Goal: Task Accomplishment & Management: Complete application form

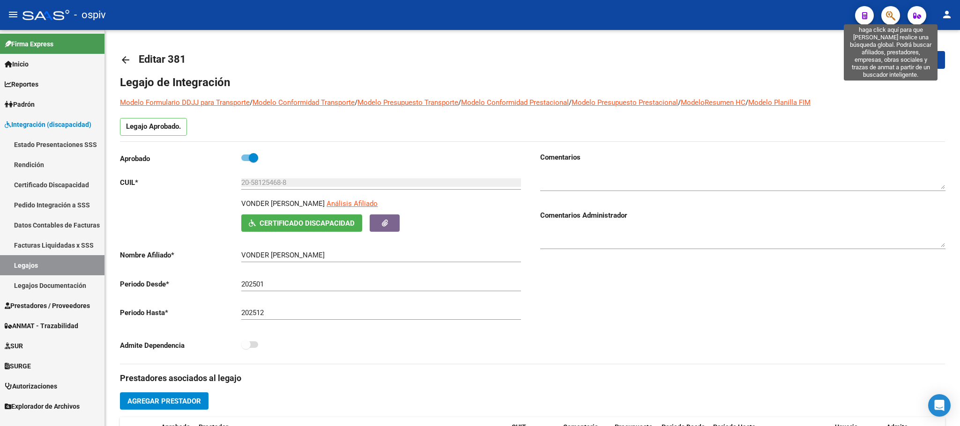
click at [892, 17] on icon "button" at bounding box center [890, 15] width 9 height 11
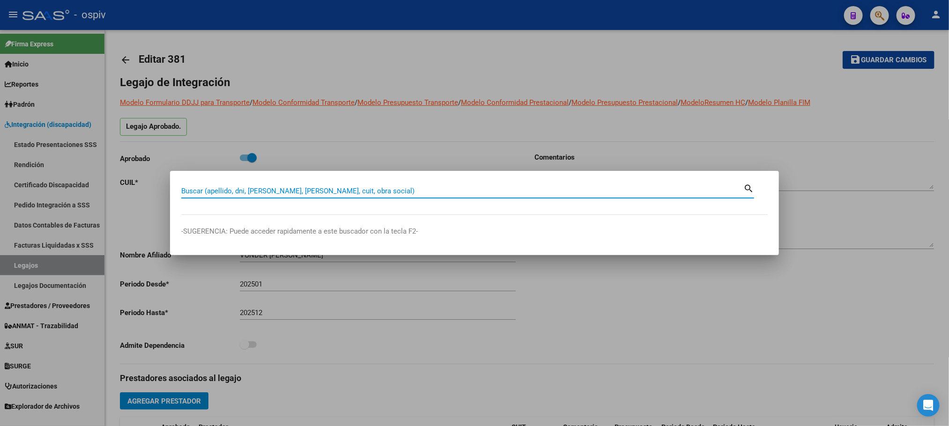
click at [329, 193] on input "Buscar (apellido, dni, [PERSON_NAME], [PERSON_NAME], cuit, obra social)" at bounding box center [462, 191] width 562 height 8
paste input "27565535582"
type input "27565535582"
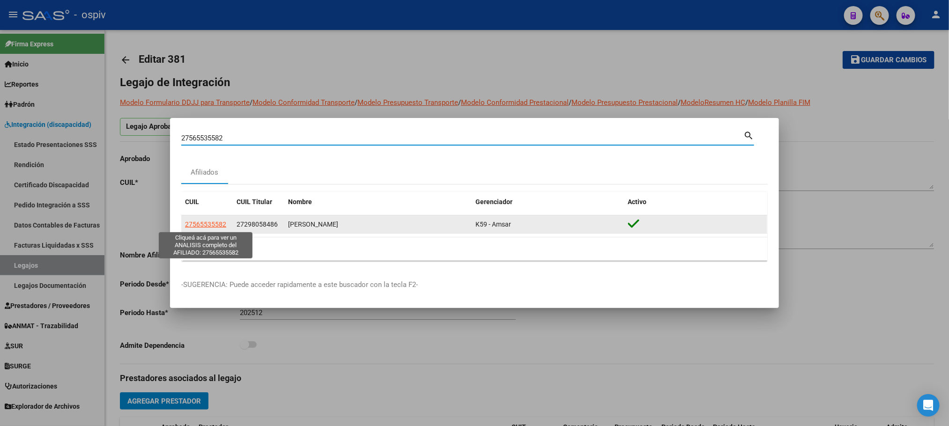
click at [211, 224] on span "27565535582" at bounding box center [205, 224] width 41 height 7
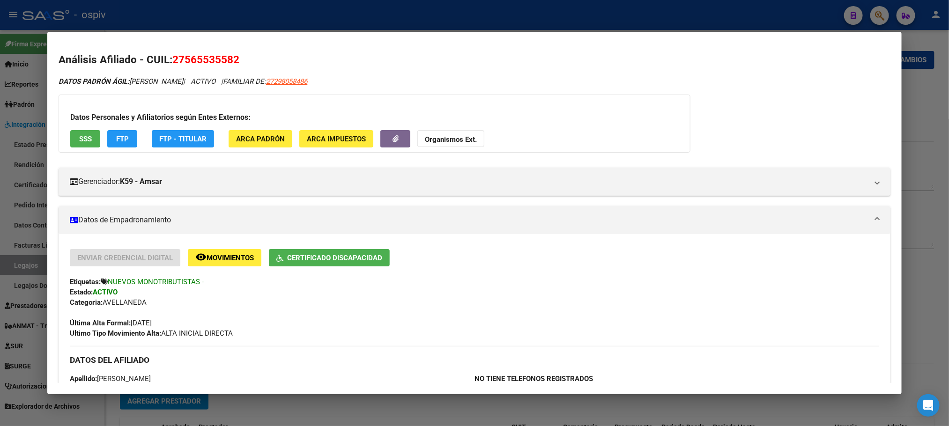
drag, startPoint x: 236, startPoint y: 59, endPoint x: 171, endPoint y: 60, distance: 64.7
click at [171, 60] on h2 "Análisis Afiliado - CUIL: 27565535582" at bounding box center [475, 60] width 832 height 16
copy span "27565535582"
drag, startPoint x: 213, startPoint y: 80, endPoint x: 127, endPoint y: 82, distance: 85.8
click at [127, 82] on span "DATOS PADRÓN ÁGIL: [PERSON_NAME]" at bounding box center [121, 81] width 125 height 8
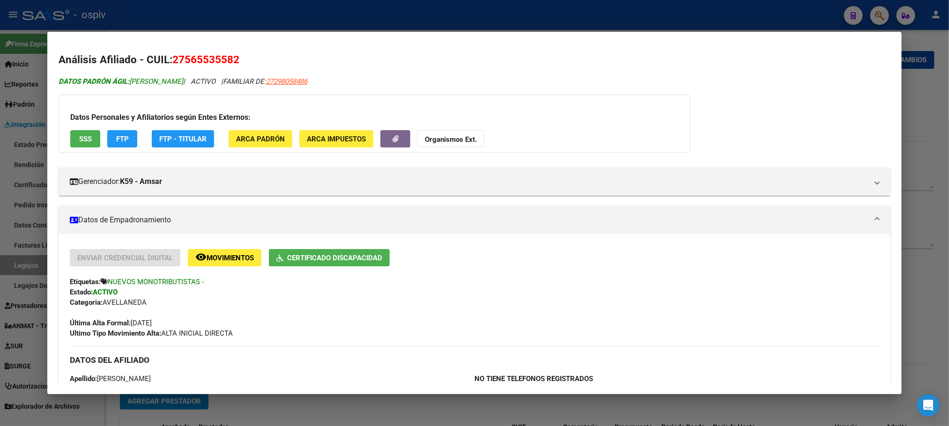
copy span "[PERSON_NAME]"
click at [238, 10] on div at bounding box center [474, 213] width 949 height 426
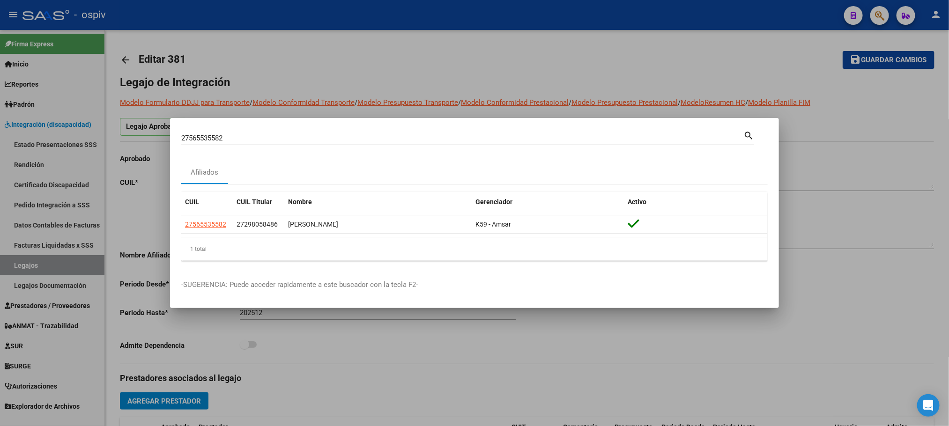
click at [239, 10] on div at bounding box center [474, 213] width 949 height 426
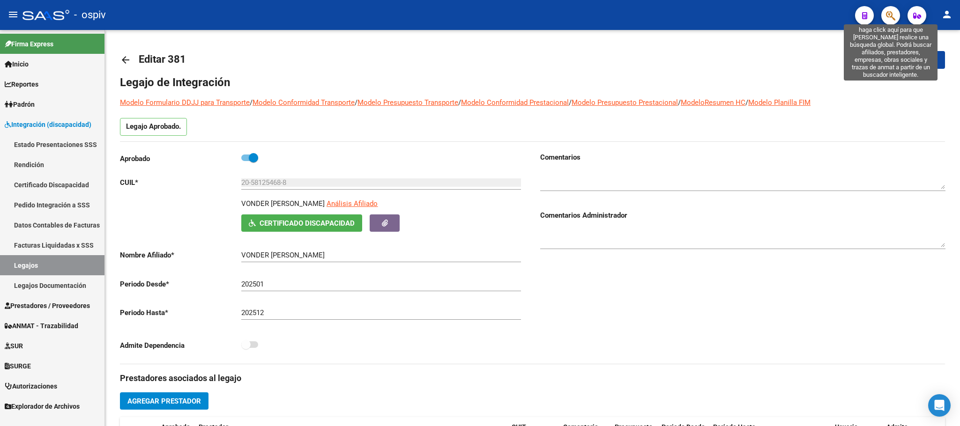
click at [892, 17] on icon "button" at bounding box center [890, 15] width 9 height 11
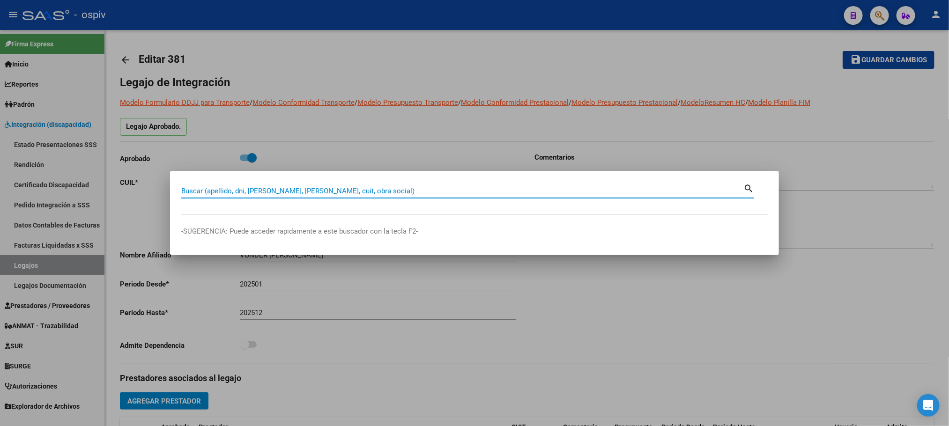
click at [339, 190] on input "Buscar (apellido, dni, [PERSON_NAME], [PERSON_NAME], cuit, obra social)" at bounding box center [462, 191] width 562 height 8
paste input "27045703881"
type input "27045703881"
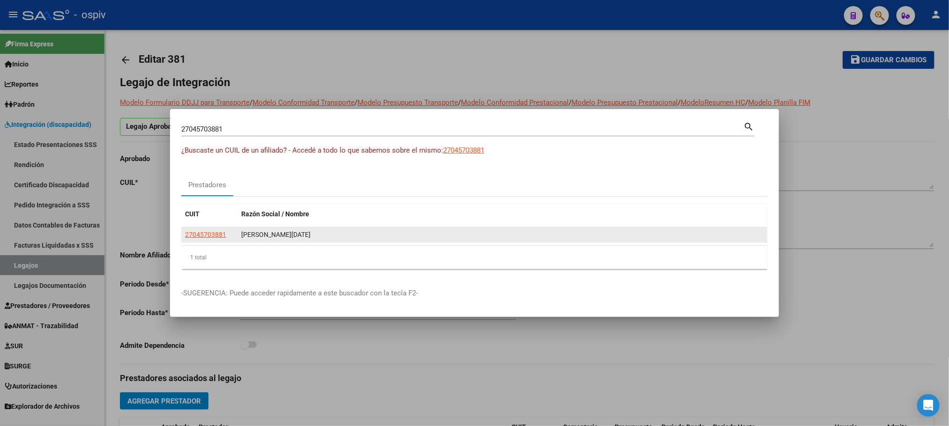
drag, startPoint x: 312, startPoint y: 237, endPoint x: 242, endPoint y: 238, distance: 70.7
click at [242, 238] on div "[PERSON_NAME][DATE]" at bounding box center [502, 235] width 522 height 11
click at [334, 236] on div "[PERSON_NAME][DATE]" at bounding box center [502, 235] width 522 height 11
drag, startPoint x: 315, startPoint y: 234, endPoint x: 238, endPoint y: 239, distance: 78.0
click at [238, 239] on datatable-body-cell "[PERSON_NAME][DATE]" at bounding box center [503, 235] width 530 height 15
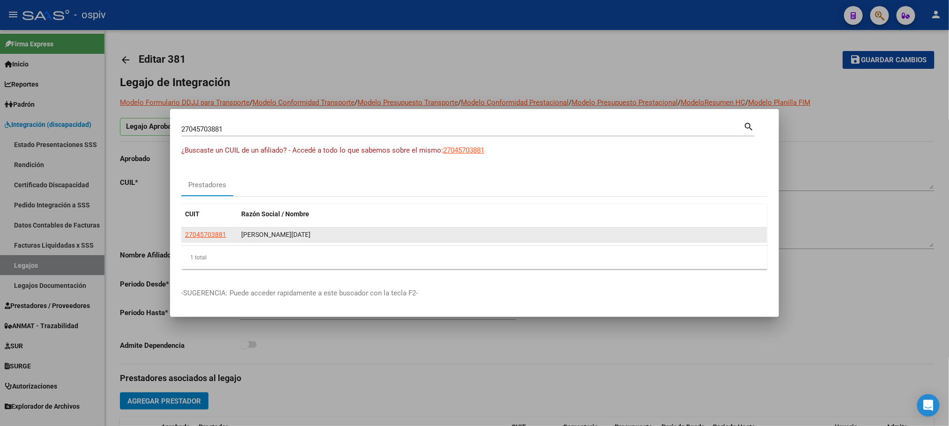
copy div "[PERSON_NAME][DATE]"
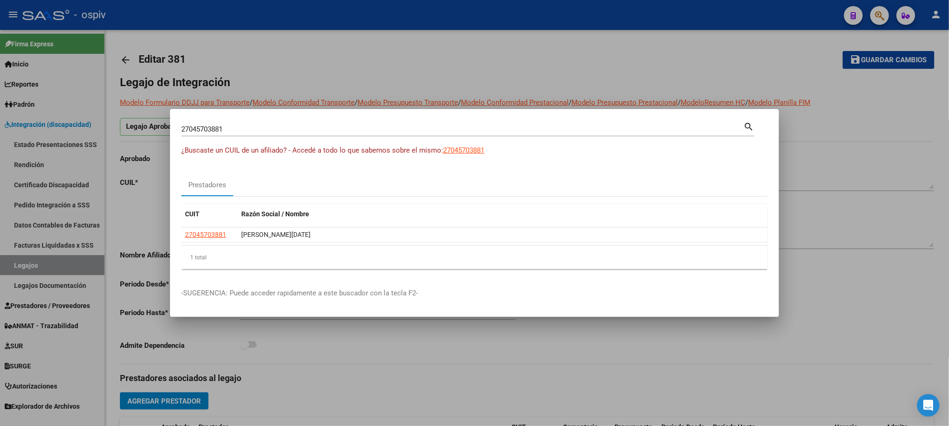
click at [412, 63] on div at bounding box center [474, 213] width 949 height 426
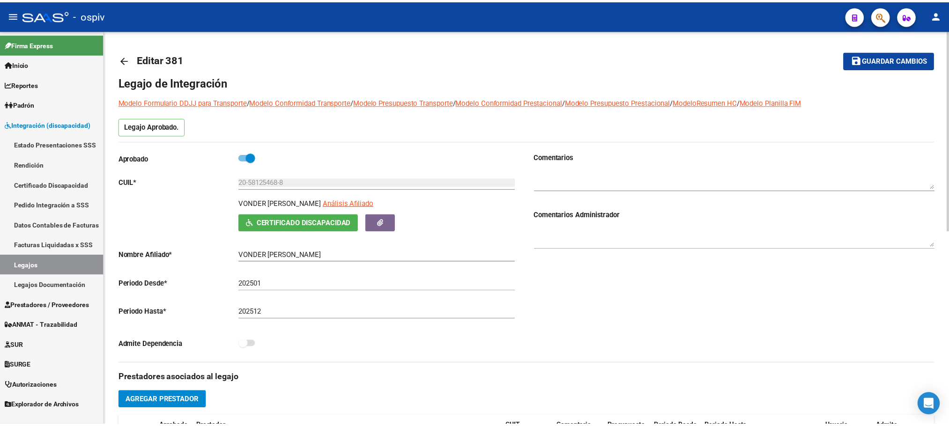
scroll to position [234, 0]
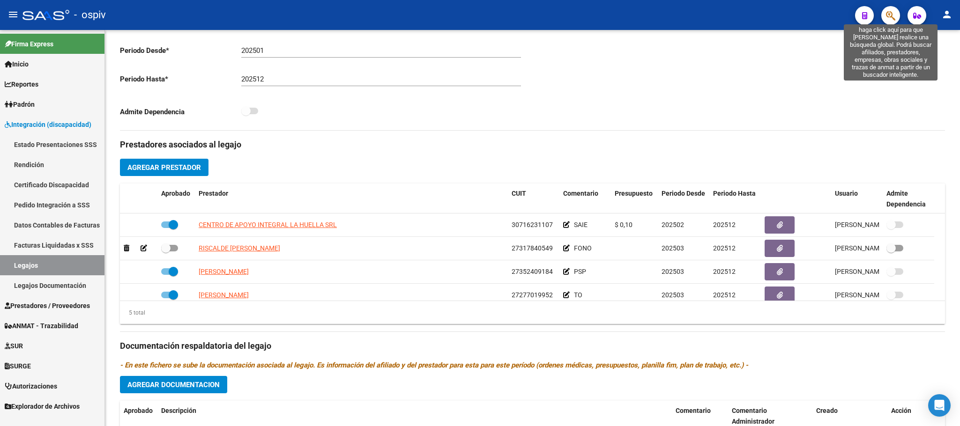
click at [887, 16] on icon "button" at bounding box center [890, 15] width 9 height 11
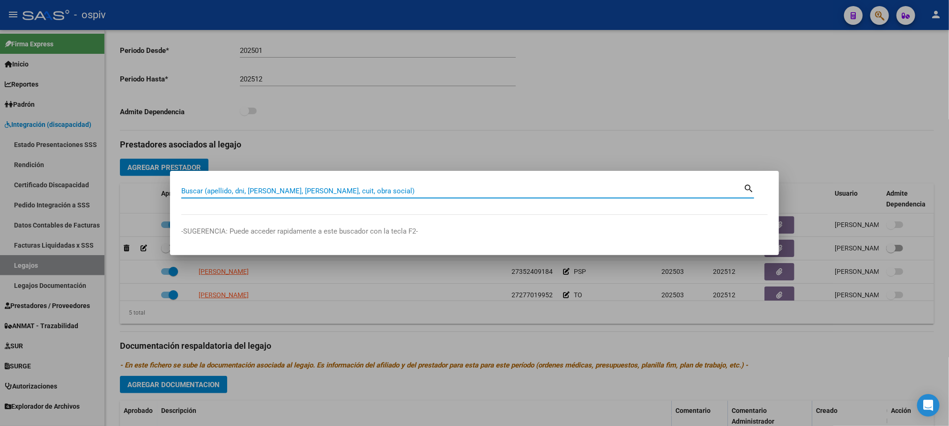
click at [352, 187] on input "Buscar (apellido, dni, [PERSON_NAME], [PERSON_NAME], cuit, obra social)" at bounding box center [462, 191] width 562 height 8
paste input "27176313930"
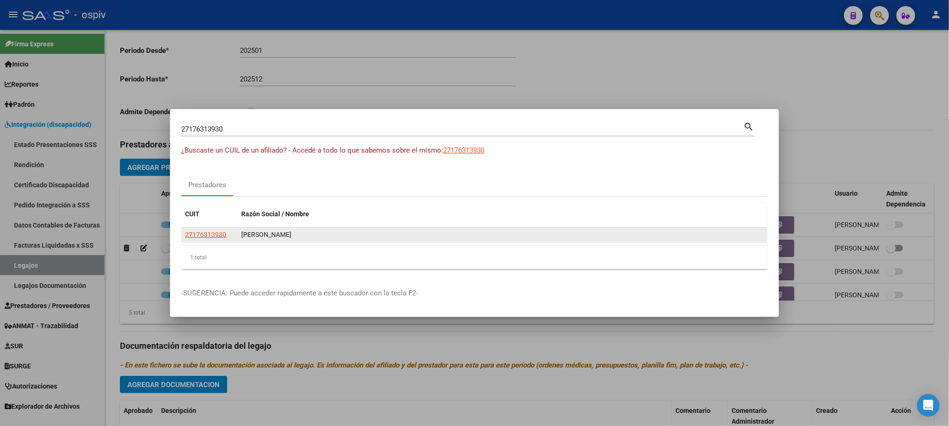
drag, startPoint x: 318, startPoint y: 235, endPoint x: 239, endPoint y: 235, distance: 78.7
click at [239, 235] on datatable-body-cell "[PERSON_NAME]" at bounding box center [503, 235] width 530 height 15
copy div "[PERSON_NAME]"
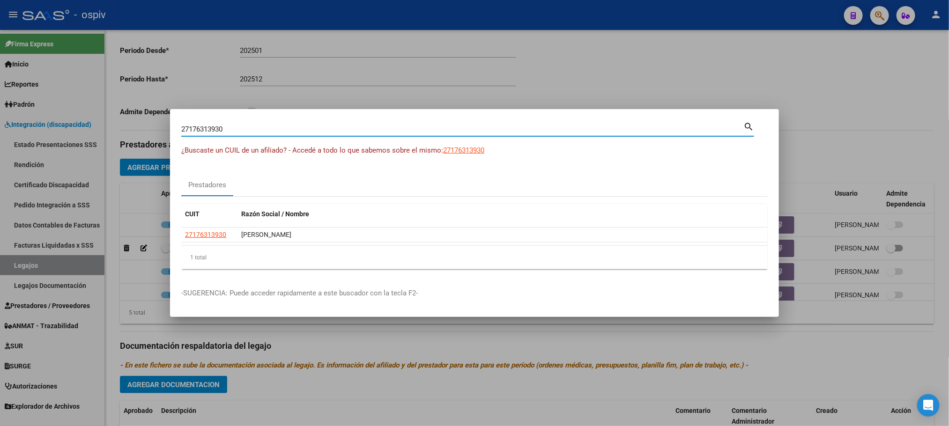
click at [304, 129] on input "27176313930" at bounding box center [462, 129] width 562 height 8
type input "2"
click at [298, 129] on input "Buscar (apellido, dni, [PERSON_NAME], [PERSON_NAME], cuit, obra social)" at bounding box center [462, 129] width 562 height 8
paste input "20303637924"
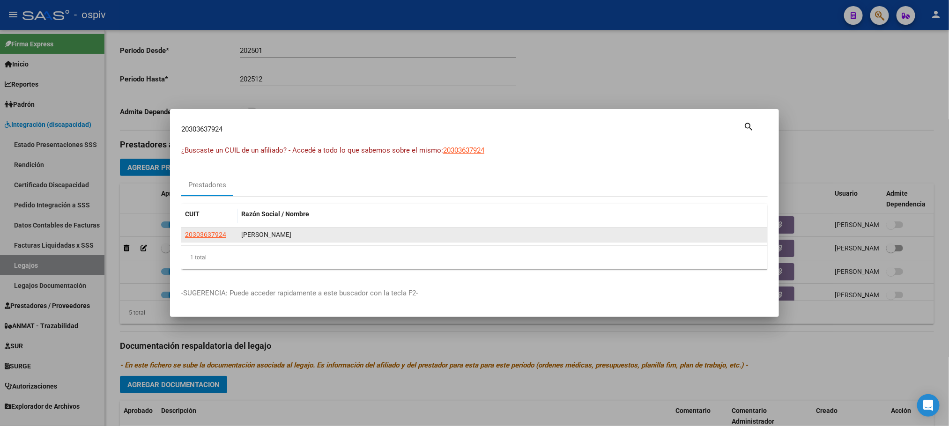
drag, startPoint x: 330, startPoint y: 236, endPoint x: 241, endPoint y: 239, distance: 89.5
click at [241, 239] on div "[PERSON_NAME]" at bounding box center [502, 235] width 522 height 11
copy div "[PERSON_NAME]"
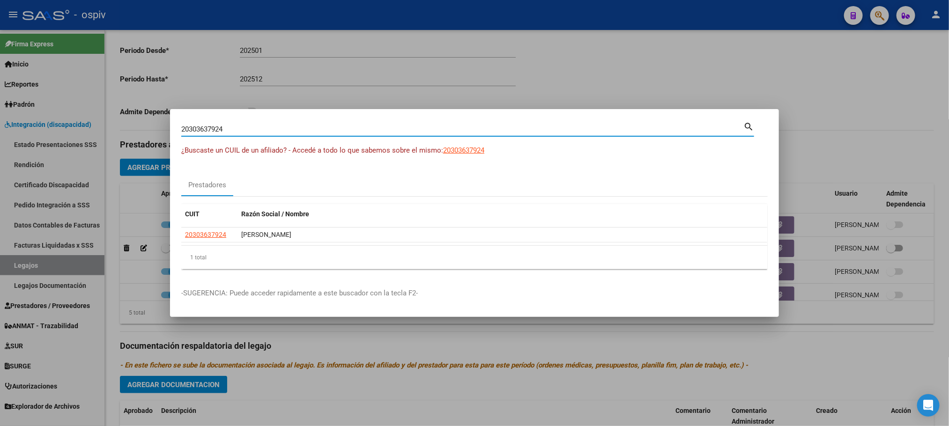
click at [239, 129] on input "20303637924" at bounding box center [462, 129] width 562 height 8
type input "2"
paste input "27297590001"
click at [275, 128] on input "27297590001" at bounding box center [462, 129] width 562 height 8
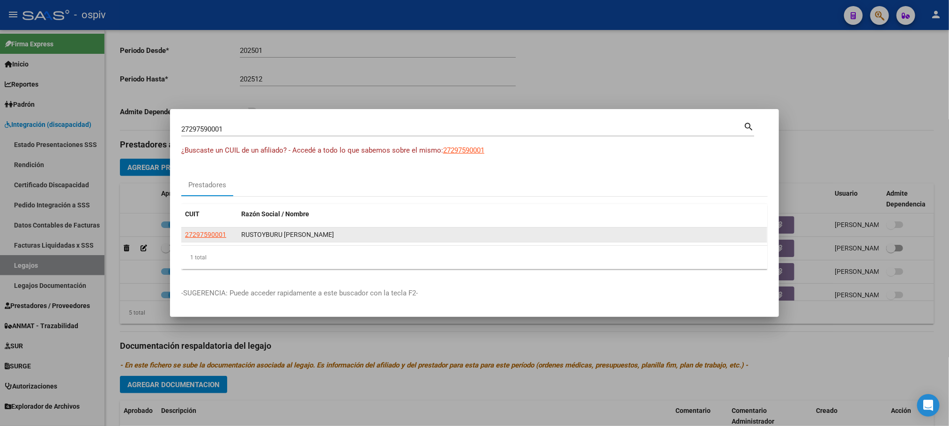
drag, startPoint x: 328, startPoint y: 235, endPoint x: 235, endPoint y: 235, distance: 93.2
click at [235, 235] on div "27297590001 RUSTOYBURU [PERSON_NAME]" at bounding box center [474, 235] width 586 height 15
copy div "RUSTOYBURU [PERSON_NAME]"
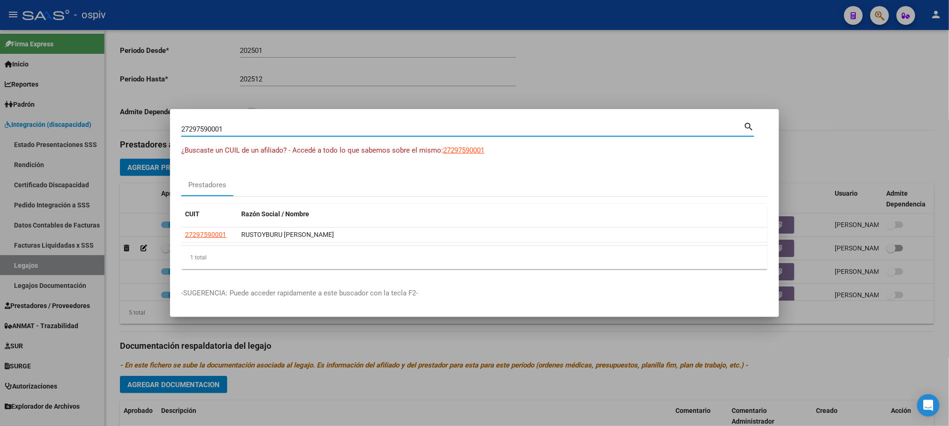
click at [252, 130] on input "27297590001" at bounding box center [462, 129] width 562 height 8
type input "2"
paste input "27345844770"
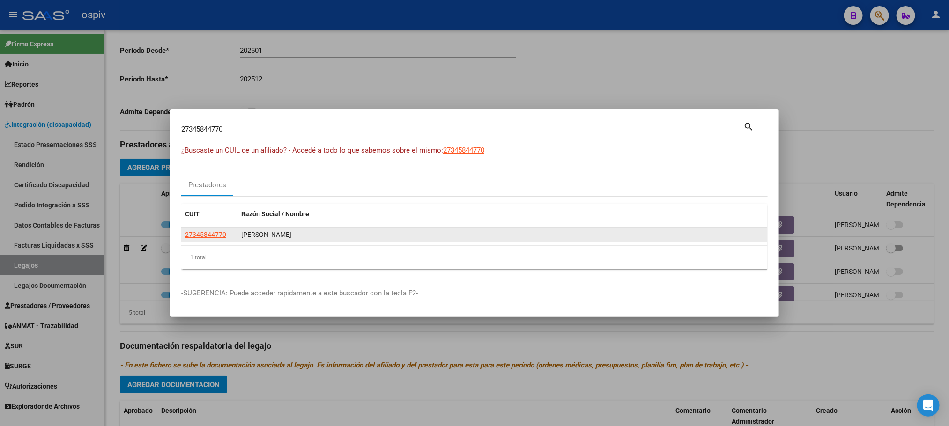
drag, startPoint x: 315, startPoint y: 237, endPoint x: 241, endPoint y: 238, distance: 74.0
click at [241, 238] on div "[PERSON_NAME]" at bounding box center [502, 235] width 522 height 11
copy div "[PERSON_NAME]"
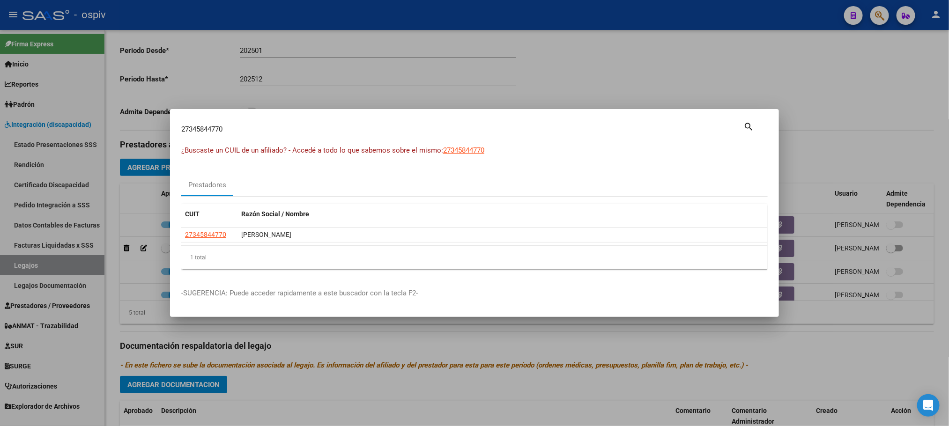
click at [273, 128] on input "27345844770" at bounding box center [462, 129] width 562 height 8
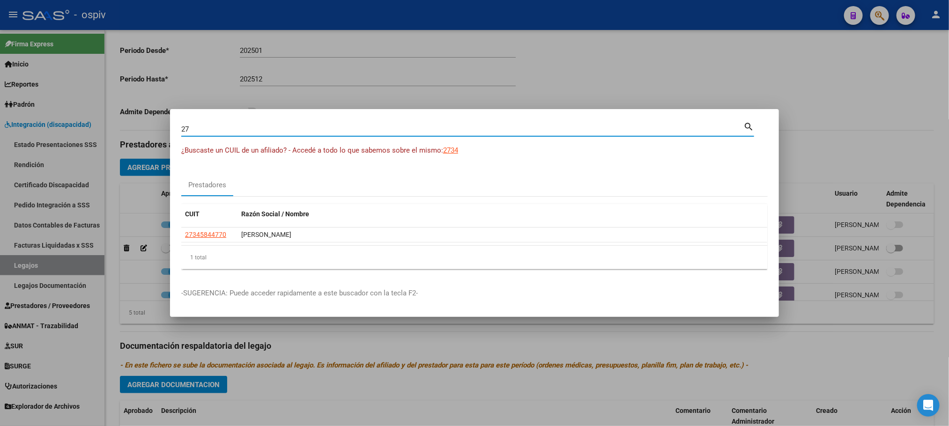
type input "2"
click at [263, 128] on input "Buscar (apellido, dni, [PERSON_NAME], [PERSON_NAME], cuit, obra social)" at bounding box center [462, 129] width 562 height 8
paste input "27280036108"
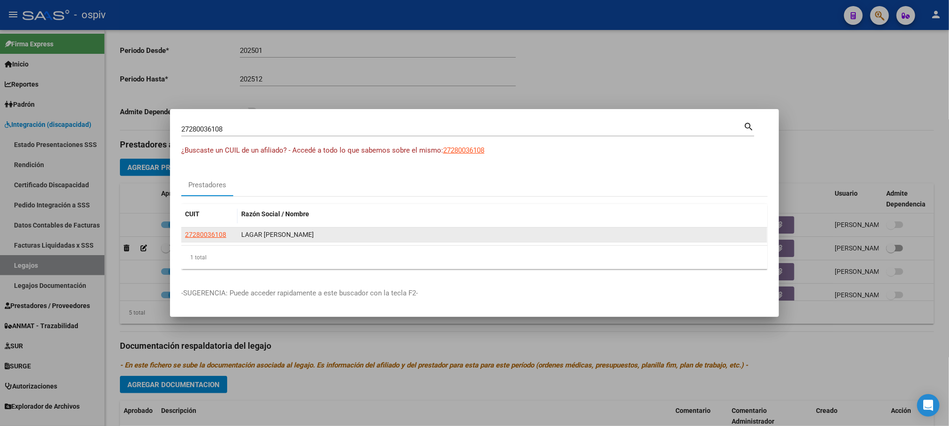
drag, startPoint x: 347, startPoint y: 235, endPoint x: 232, endPoint y: 229, distance: 114.9
click at [232, 229] on div "27280036108 LAGAR [PERSON_NAME]" at bounding box center [474, 235] width 586 height 15
copy div "LAGAR [PERSON_NAME]"
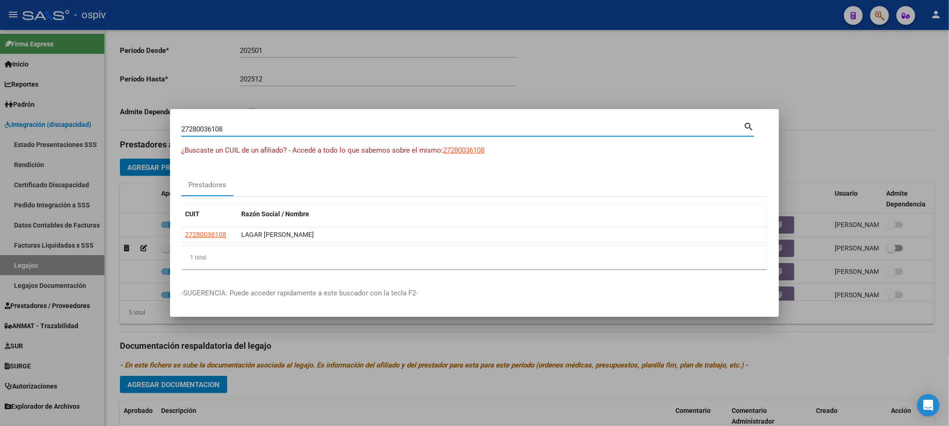
click at [291, 131] on input "27280036108" at bounding box center [462, 129] width 562 height 8
type input "2"
click at [293, 135] on div "Buscar (apellido, dni, [PERSON_NAME], [PERSON_NAME], cuit, obra social)" at bounding box center [462, 129] width 562 height 14
click at [303, 128] on input "Buscar (apellido, dni, [PERSON_NAME], [PERSON_NAME], cuit, obra social)" at bounding box center [462, 129] width 562 height 8
paste input "20315292663"
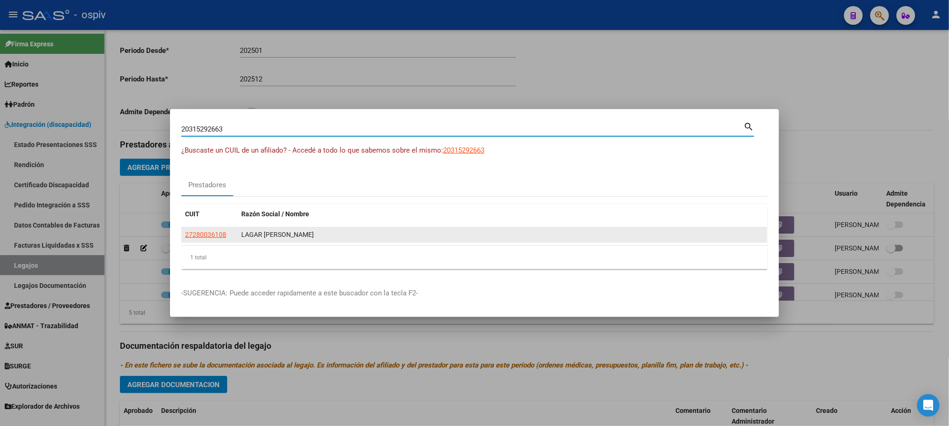
type input "20315292663"
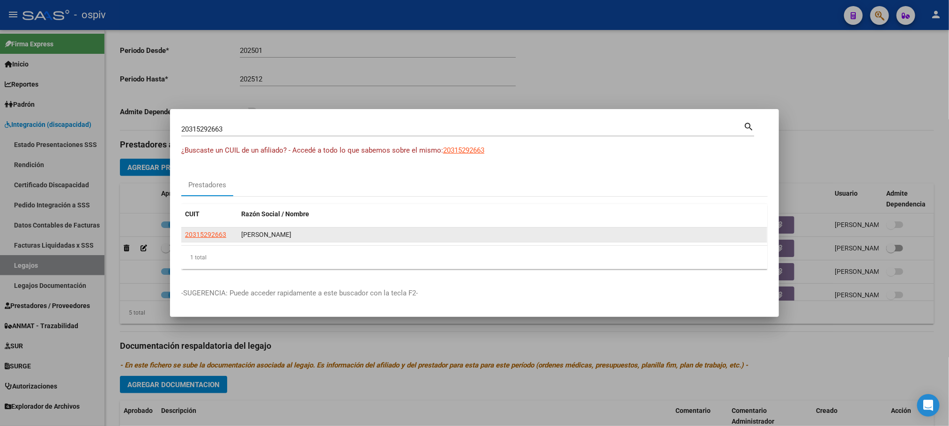
drag, startPoint x: 308, startPoint y: 238, endPoint x: 240, endPoint y: 233, distance: 68.1
click at [240, 233] on datatable-body-cell "[PERSON_NAME]" at bounding box center [503, 235] width 530 height 15
copy div "[PERSON_NAME]"
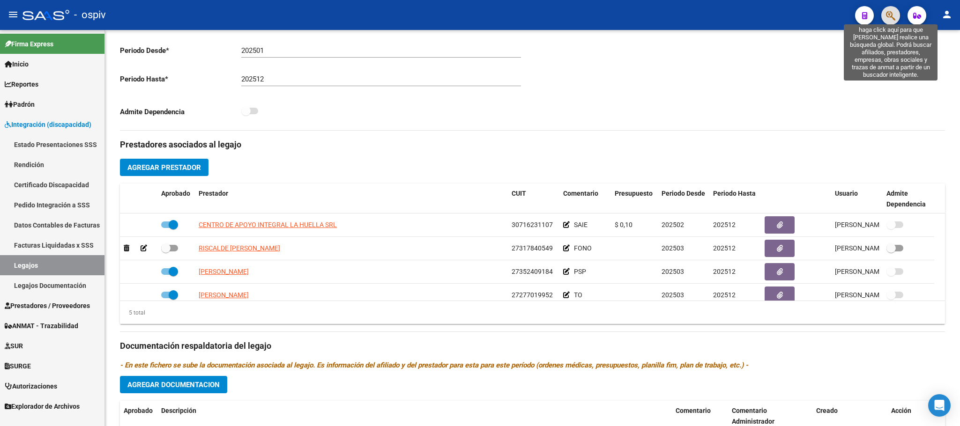
click at [893, 17] on icon "button" at bounding box center [890, 15] width 9 height 11
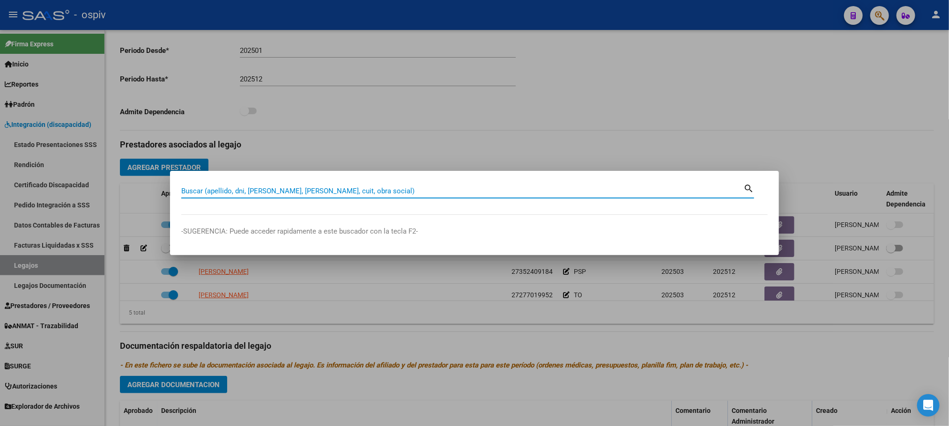
drag, startPoint x: 283, startPoint y: 186, endPoint x: 283, endPoint y: 192, distance: 6.1
click at [283, 187] on div "Buscar (apellido, dni, [PERSON_NAME], [PERSON_NAME], cuit, obra social)" at bounding box center [462, 191] width 562 height 14
click at [283, 193] on input "Buscar (apellido, dni, [PERSON_NAME], [PERSON_NAME], cuit, obra social)" at bounding box center [462, 191] width 562 height 8
paste input "20315292663"
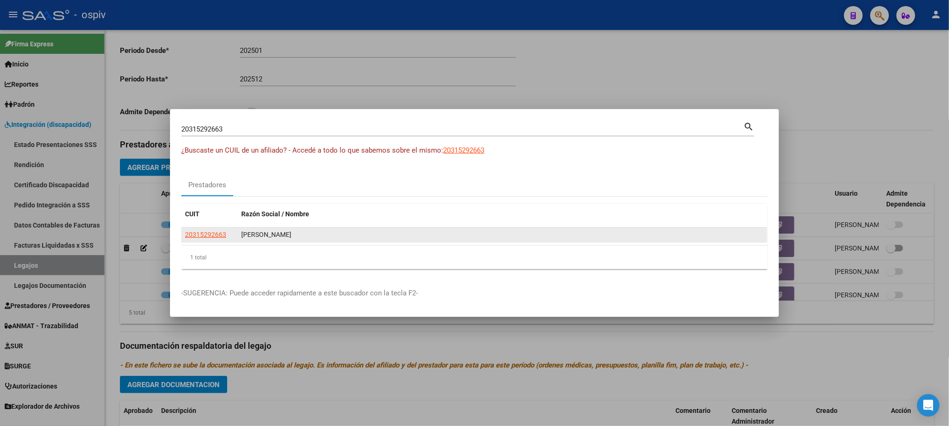
drag, startPoint x: 308, startPoint y: 233, endPoint x: 233, endPoint y: 238, distance: 75.1
click at [233, 238] on div "20315292663 [PERSON_NAME]" at bounding box center [474, 235] width 586 height 15
copy div "[PERSON_NAME]"
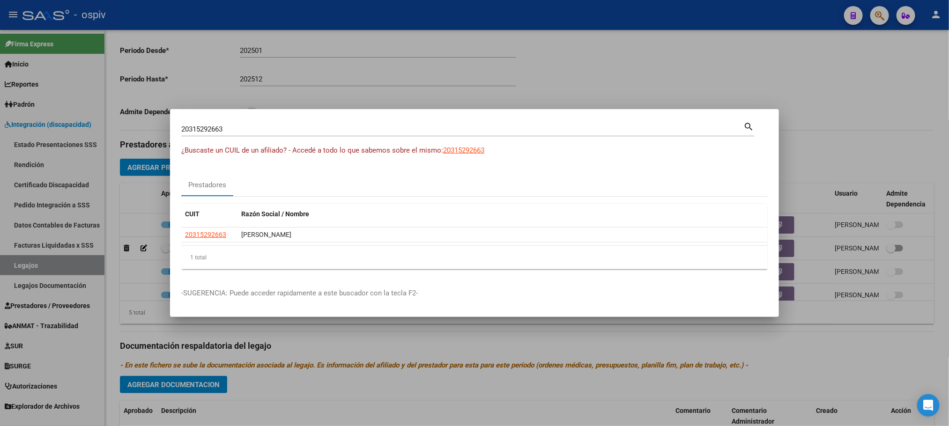
drag, startPoint x: 225, startPoint y: 132, endPoint x: 168, endPoint y: 131, distance: 57.6
click at [168, 131] on div "20315292663 Buscar (apellido, dni, cuil, nro traspaso, cuit, obra social) searc…" at bounding box center [474, 213] width 949 height 426
click at [244, 132] on input "20315292663" at bounding box center [462, 129] width 562 height 8
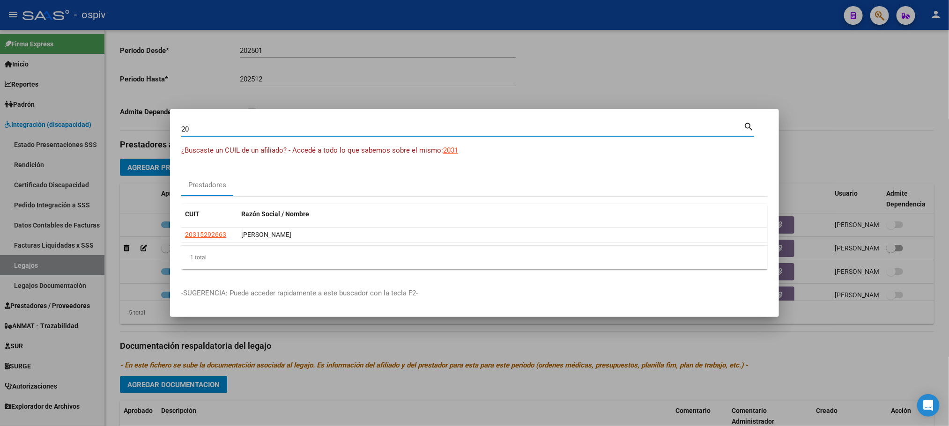
type input "2"
paste input "20508497564"
type input "20508497564"
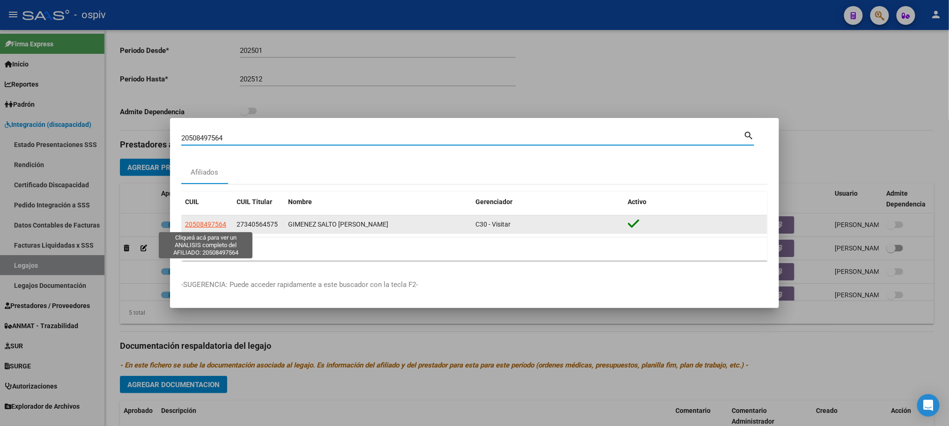
click at [218, 224] on span "20508497564" at bounding box center [205, 224] width 41 height 7
type textarea "20508497564"
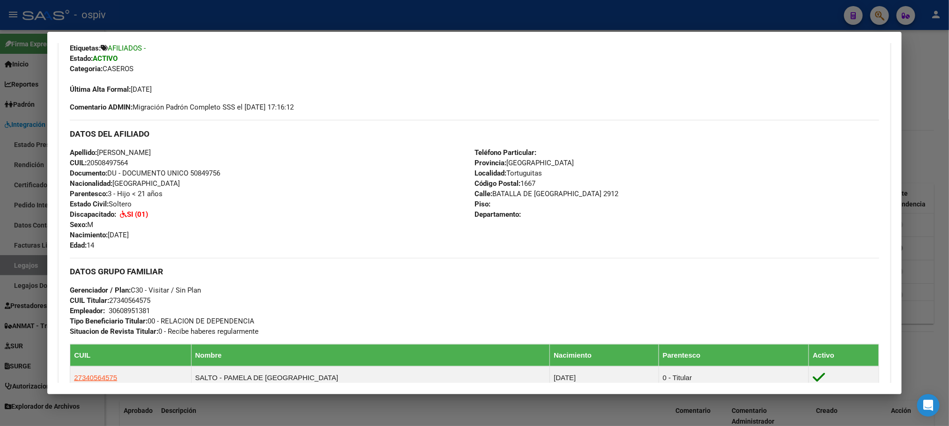
scroll to position [0, 0]
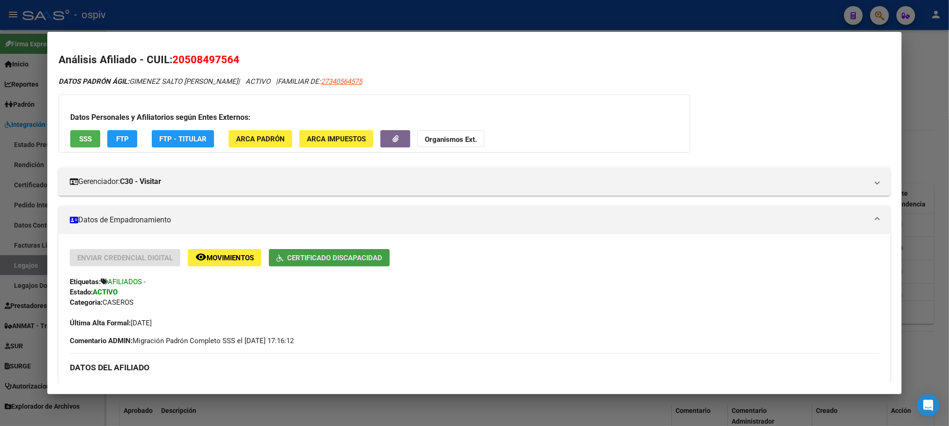
click at [325, 257] on span "Certificado Discapacidad" at bounding box center [334, 258] width 95 height 8
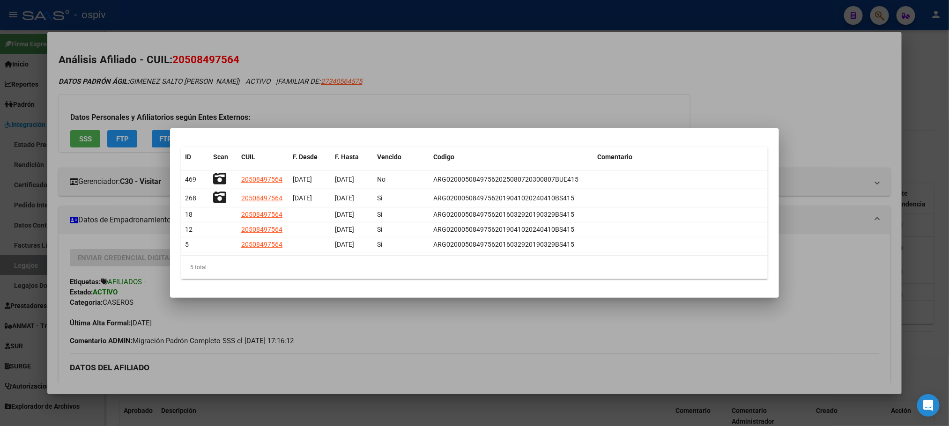
click at [407, 111] on div at bounding box center [474, 213] width 949 height 426
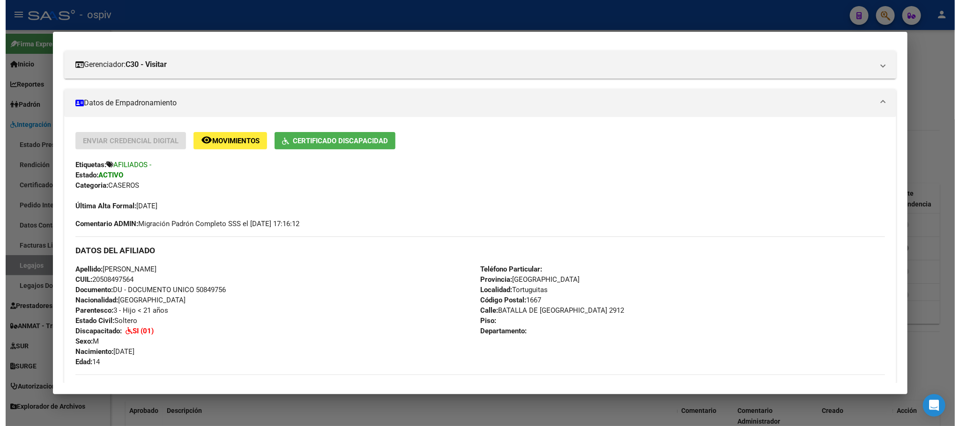
scroll to position [234, 0]
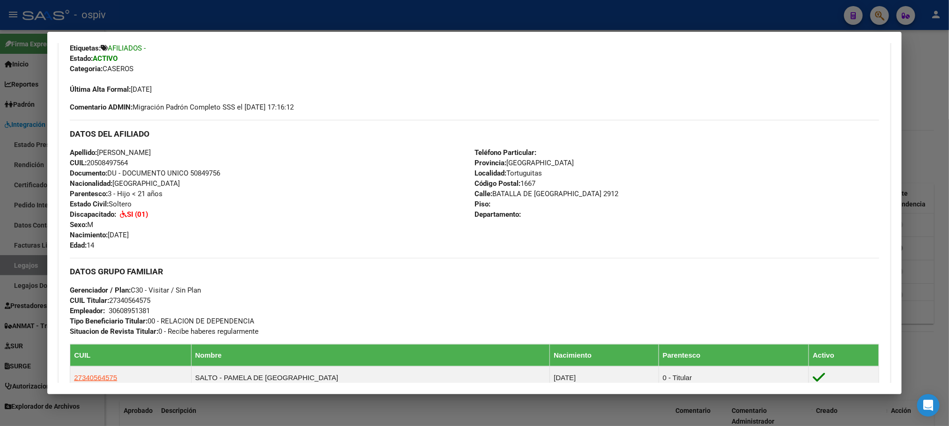
click at [305, 13] on div at bounding box center [474, 213] width 949 height 426
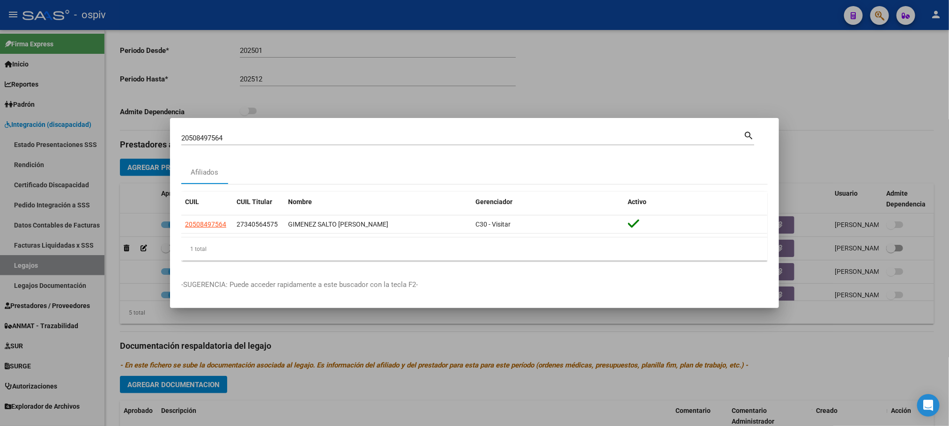
click at [304, 13] on div at bounding box center [474, 213] width 949 height 426
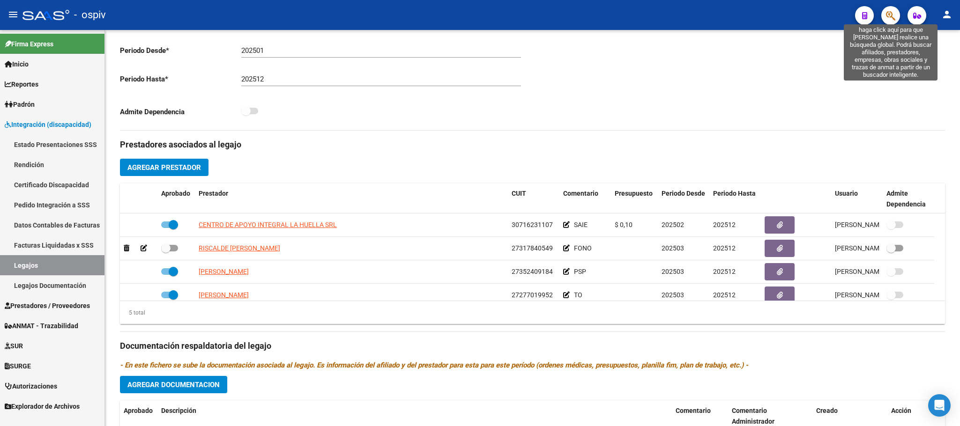
click at [890, 19] on icon "button" at bounding box center [890, 15] width 9 height 11
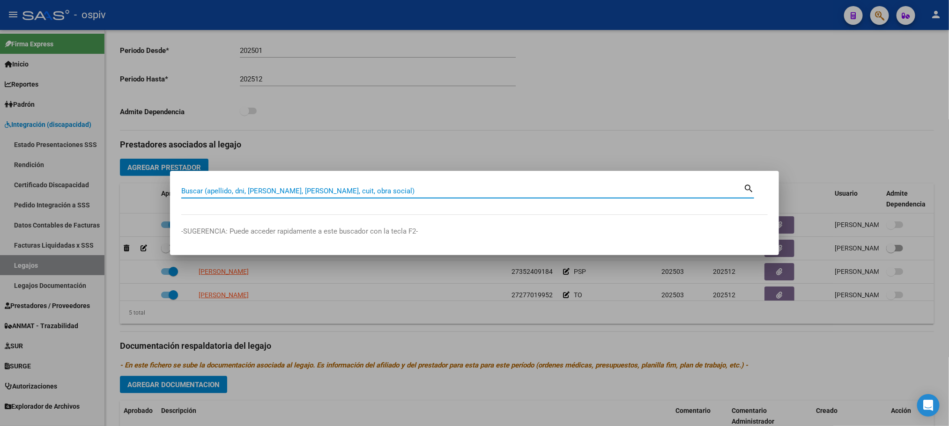
click at [339, 192] on input "Buscar (apellido, dni, [PERSON_NAME], [PERSON_NAME], cuit, obra social)" at bounding box center [462, 191] width 562 height 8
drag, startPoint x: 339, startPoint y: 192, endPoint x: 291, endPoint y: 187, distance: 48.0
click at [291, 187] on input "Buscar (apellido, dni, [PERSON_NAME], [PERSON_NAME], cuit, obra social)" at bounding box center [462, 191] width 562 height 8
type input "q"
paste input "20561166111"
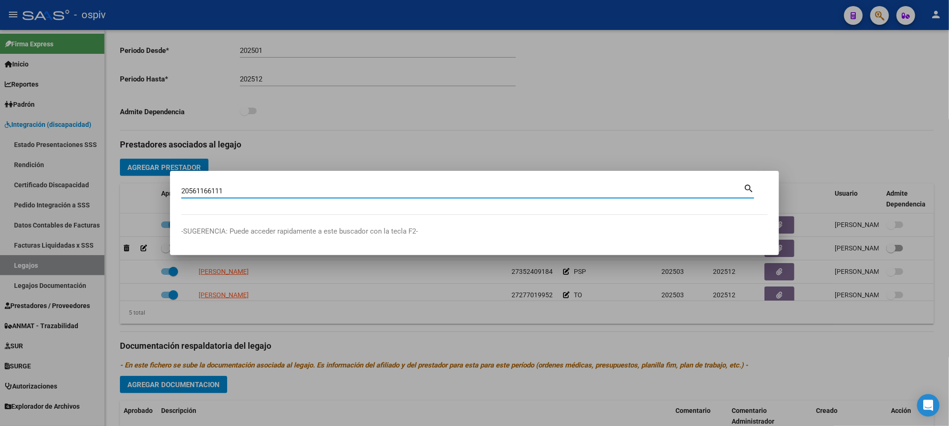
type input "20561166111"
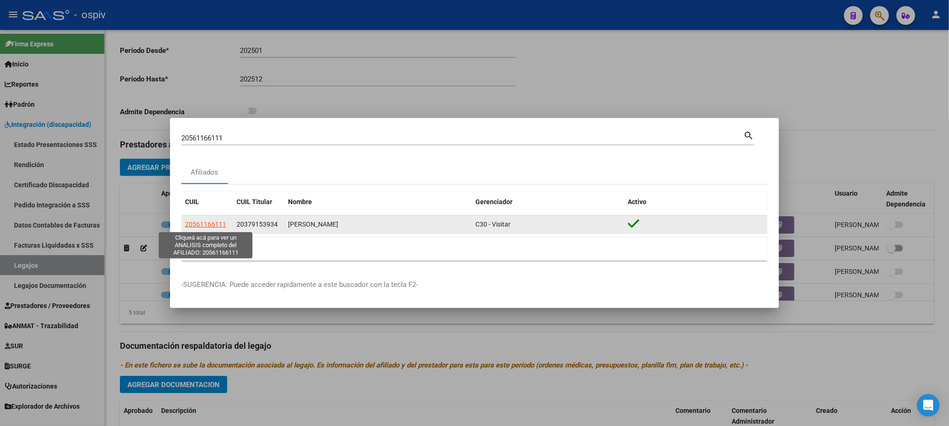
click at [218, 224] on span "20561166111" at bounding box center [205, 224] width 41 height 7
type textarea "20561166111"
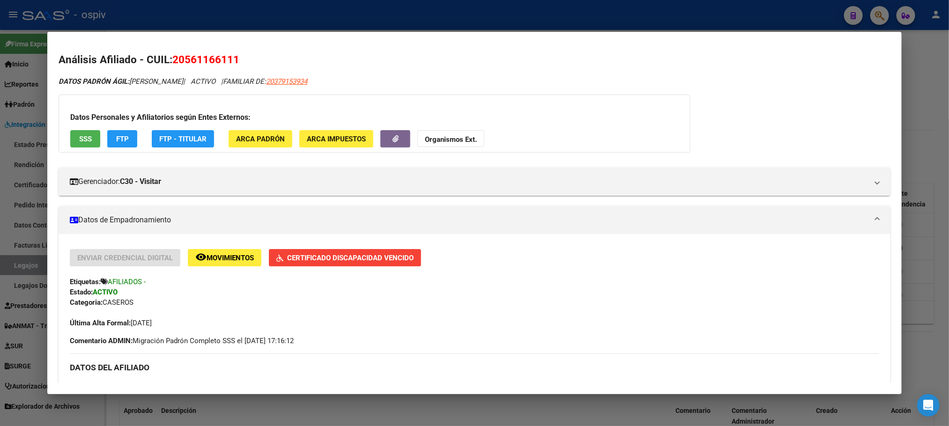
click at [629, 12] on div at bounding box center [474, 213] width 949 height 426
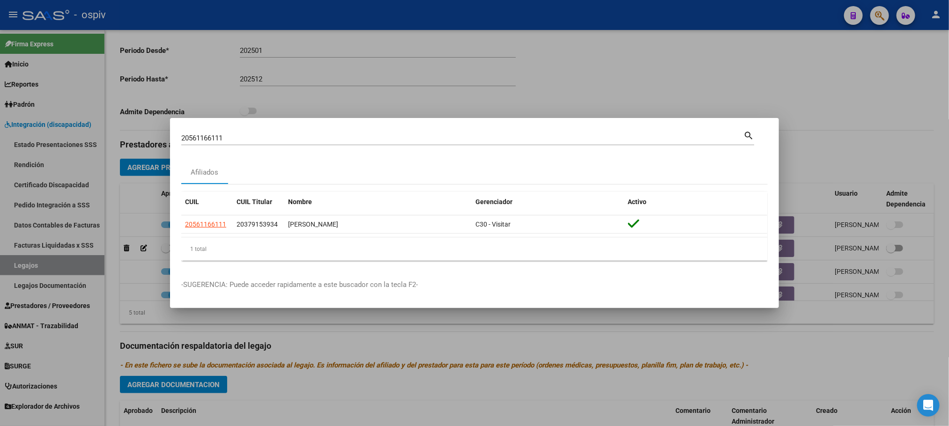
click at [629, 12] on div at bounding box center [474, 213] width 949 height 426
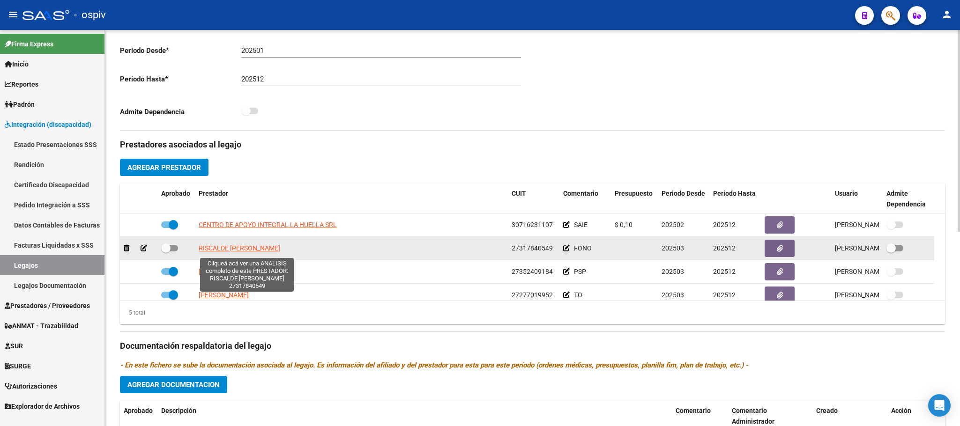
click at [280, 252] on span "RISCALDE [PERSON_NAME]" at bounding box center [240, 248] width 82 height 7
type textarea "27317840549"
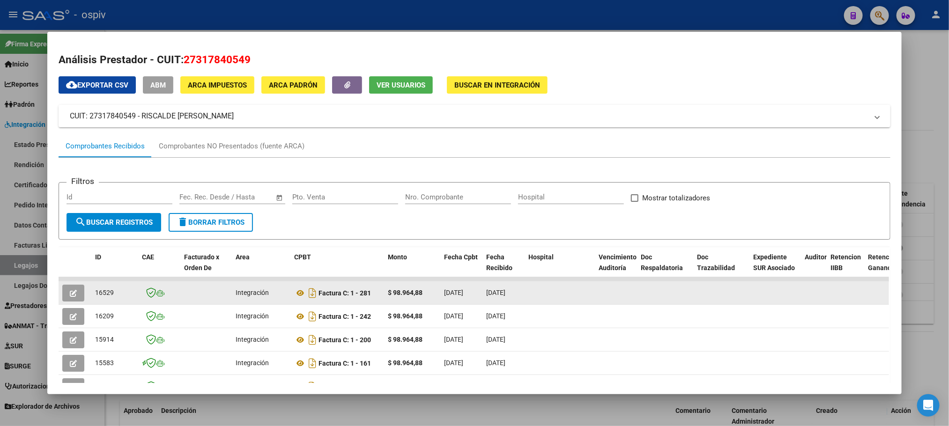
click at [73, 296] on button "button" at bounding box center [73, 293] width 22 height 17
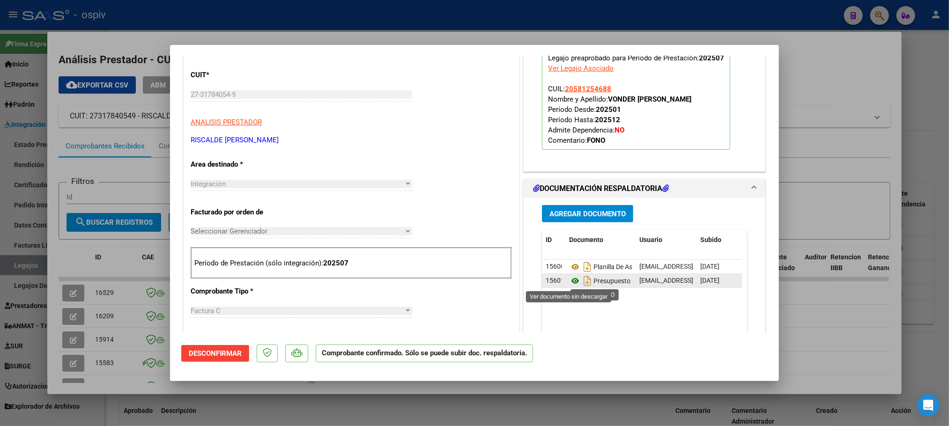
click at [572, 283] on icon at bounding box center [575, 280] width 12 height 11
click at [271, 14] on div at bounding box center [474, 213] width 949 height 426
type input "$ 0,00"
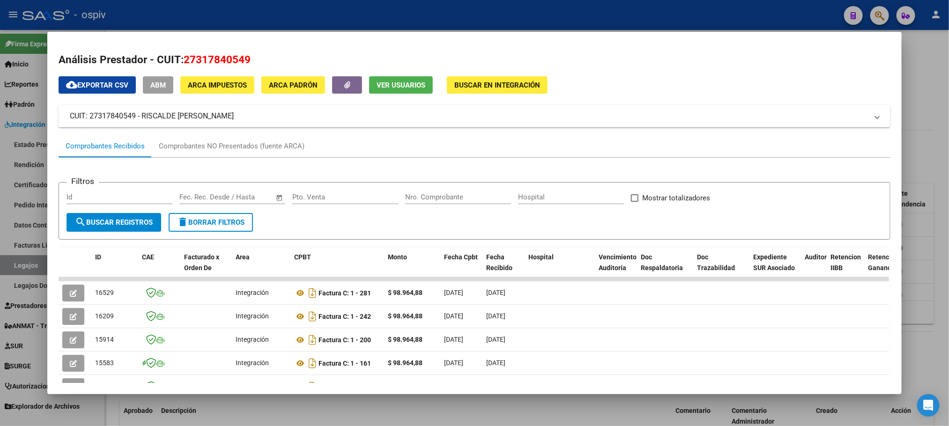
click at [271, 14] on div at bounding box center [474, 213] width 949 height 426
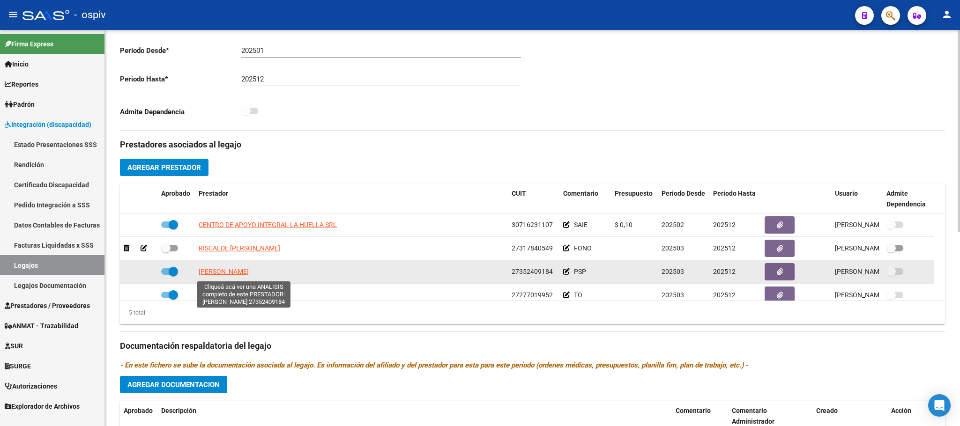
click at [230, 275] on span "[PERSON_NAME]" at bounding box center [224, 271] width 50 height 7
type textarea "27352409184"
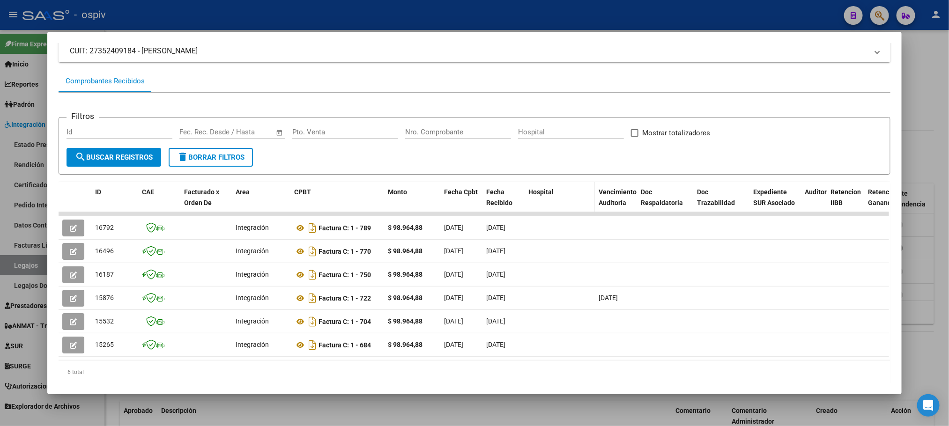
scroll to position [95, 0]
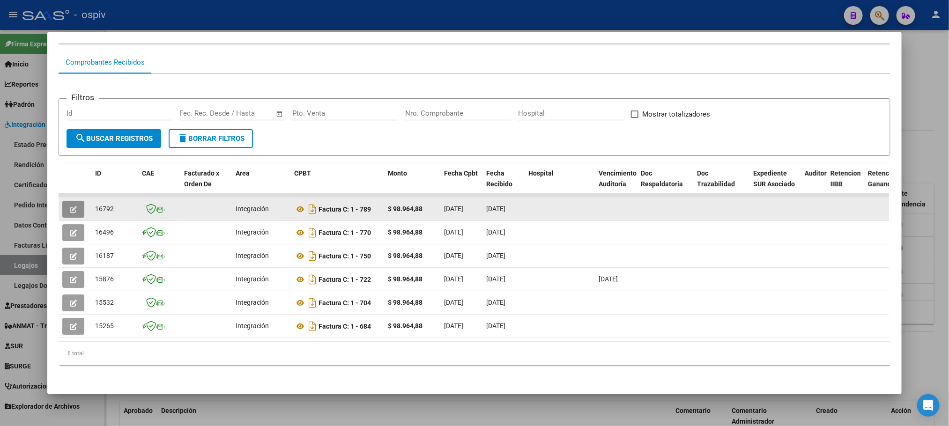
click at [70, 206] on icon "button" at bounding box center [73, 209] width 7 height 7
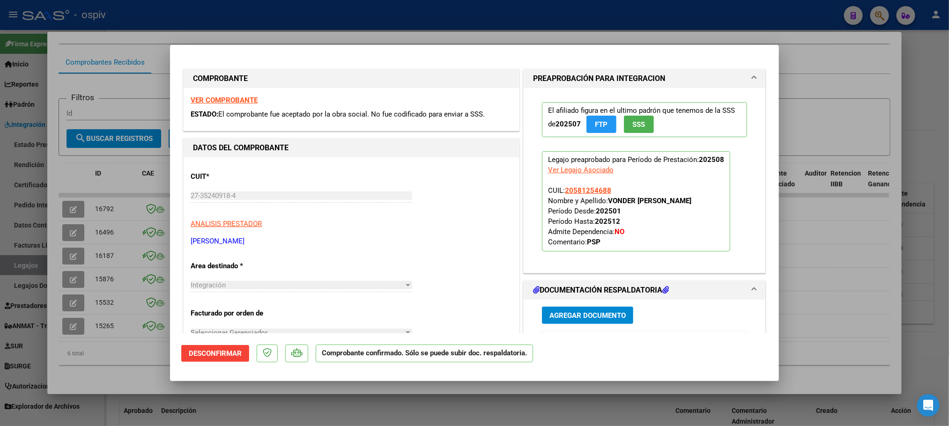
scroll to position [234, 0]
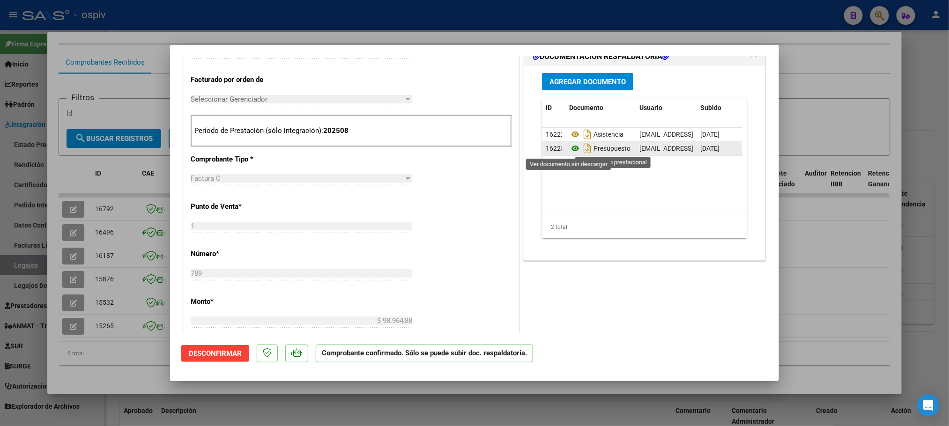
click at [573, 149] on icon at bounding box center [575, 148] width 12 height 11
click at [204, 27] on div at bounding box center [474, 213] width 949 height 426
type input "$ 0,00"
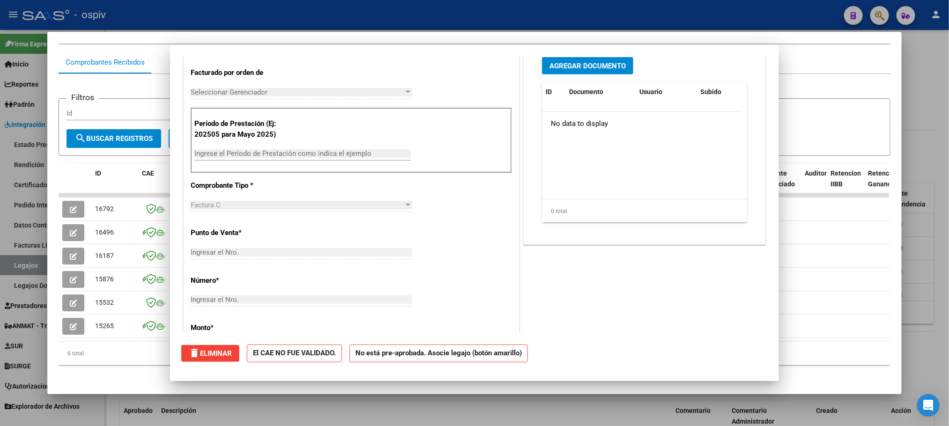
scroll to position [0, 0]
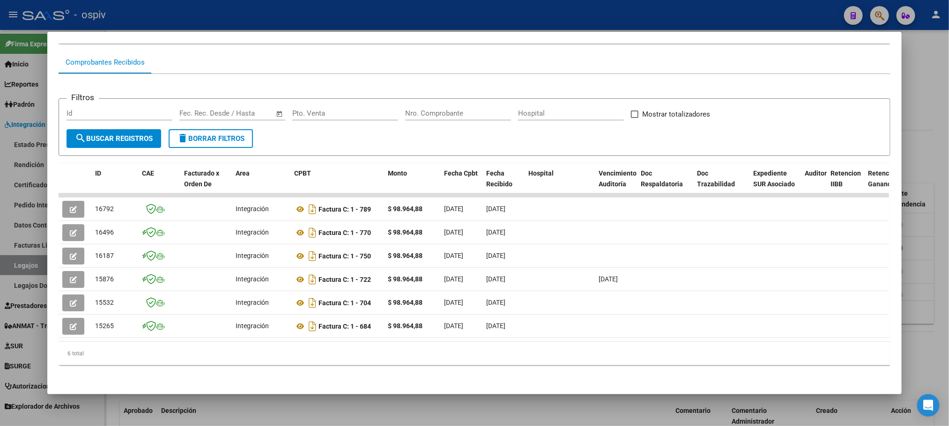
click at [205, 21] on div at bounding box center [474, 213] width 949 height 426
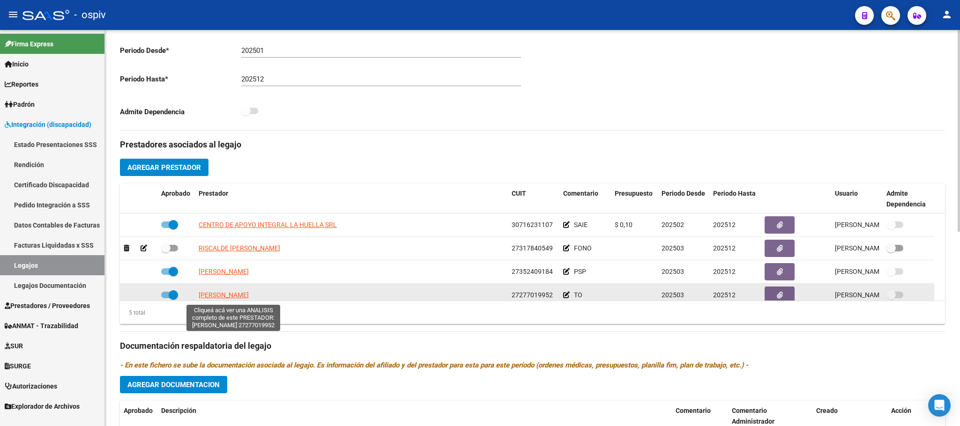
click at [214, 298] on span "[PERSON_NAME]" at bounding box center [224, 294] width 50 height 7
type textarea "27277019952"
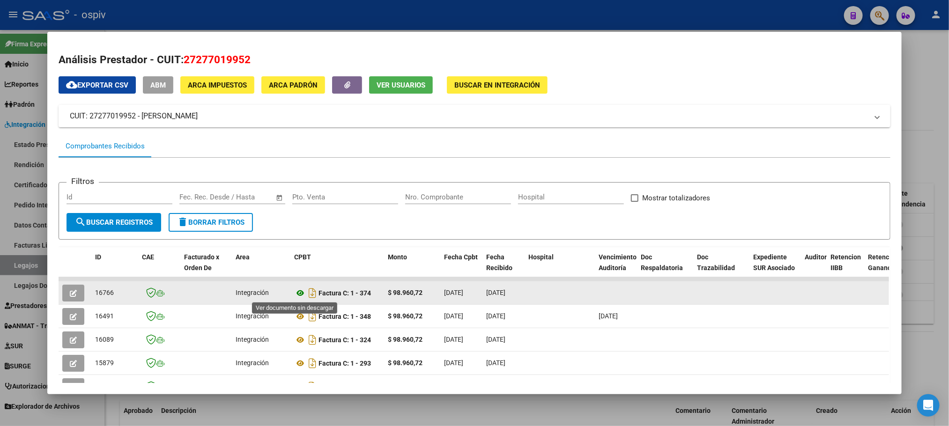
click at [294, 292] on icon at bounding box center [300, 293] width 12 height 11
click at [298, 294] on icon at bounding box center [300, 293] width 12 height 11
click at [74, 291] on button "button" at bounding box center [73, 293] width 22 height 17
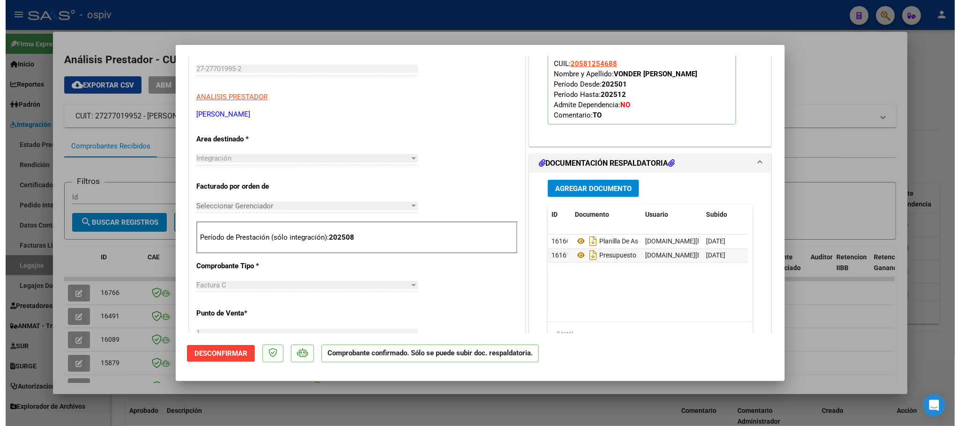
scroll to position [234, 0]
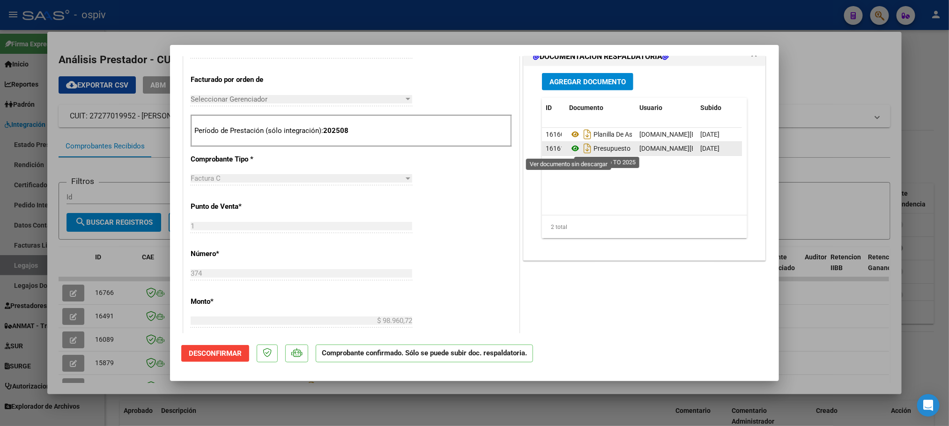
click at [570, 152] on icon at bounding box center [575, 148] width 12 height 11
click at [240, 14] on div at bounding box center [474, 213] width 949 height 426
type input "$ 0,00"
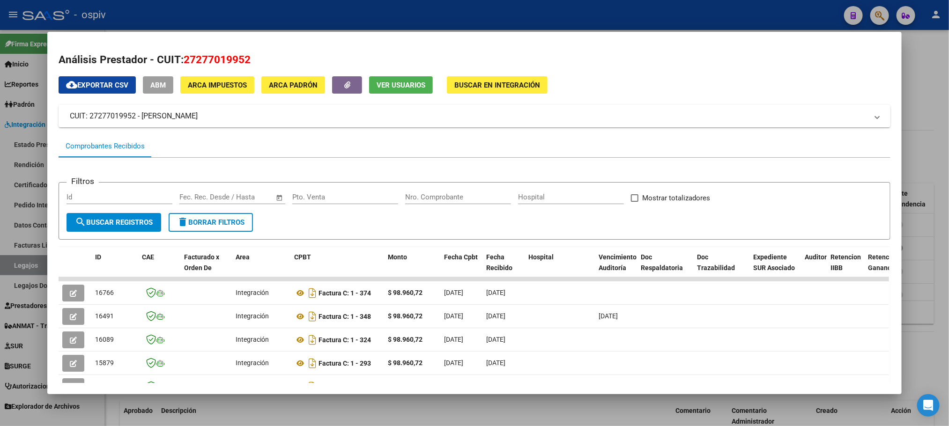
click at [235, 10] on div at bounding box center [474, 213] width 949 height 426
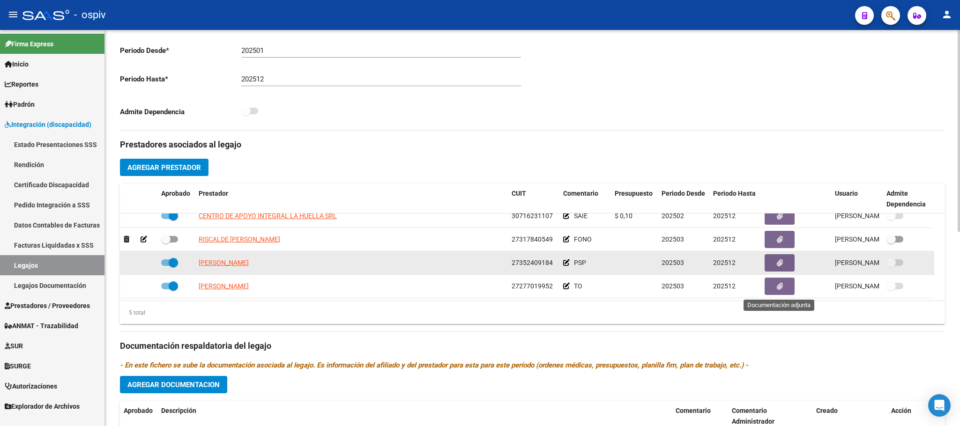
scroll to position [0, 0]
